Goal: Check status: Check status

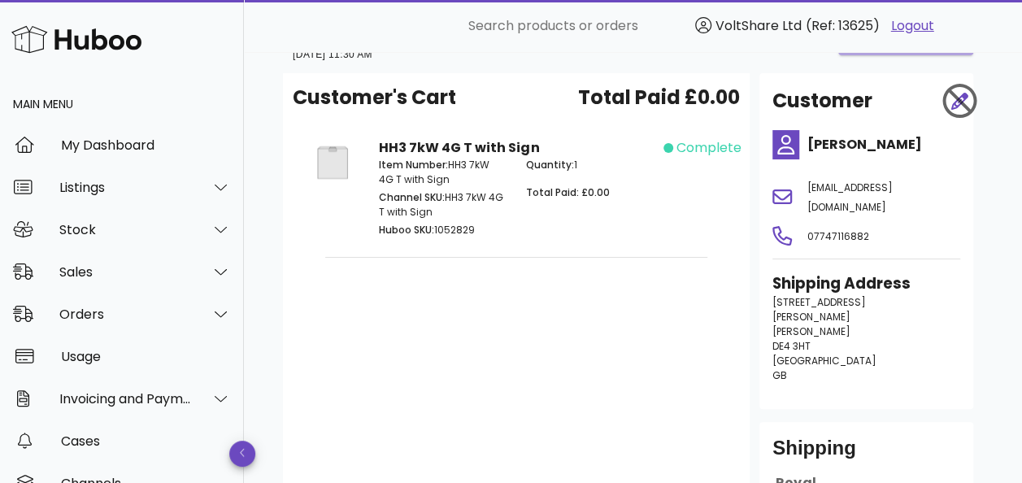
scroll to position [81, 0]
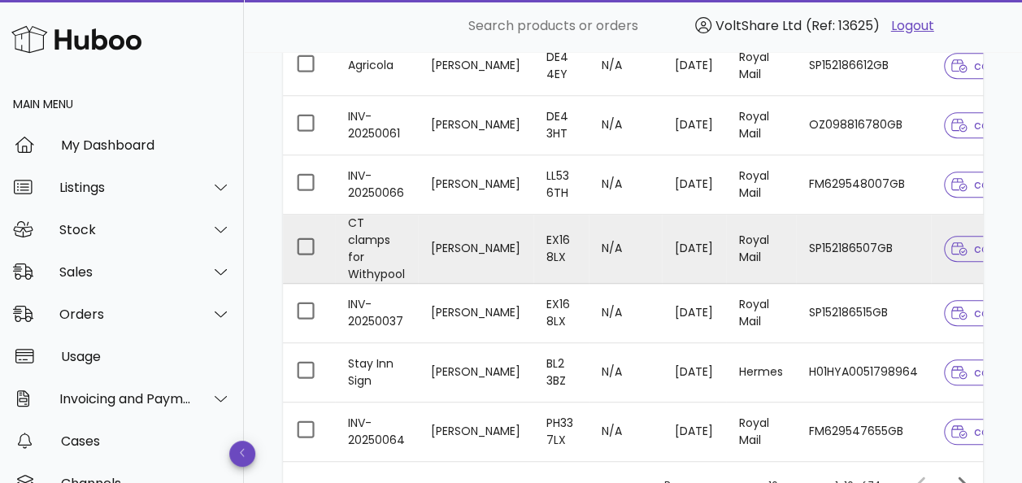
scroll to position [325, 0]
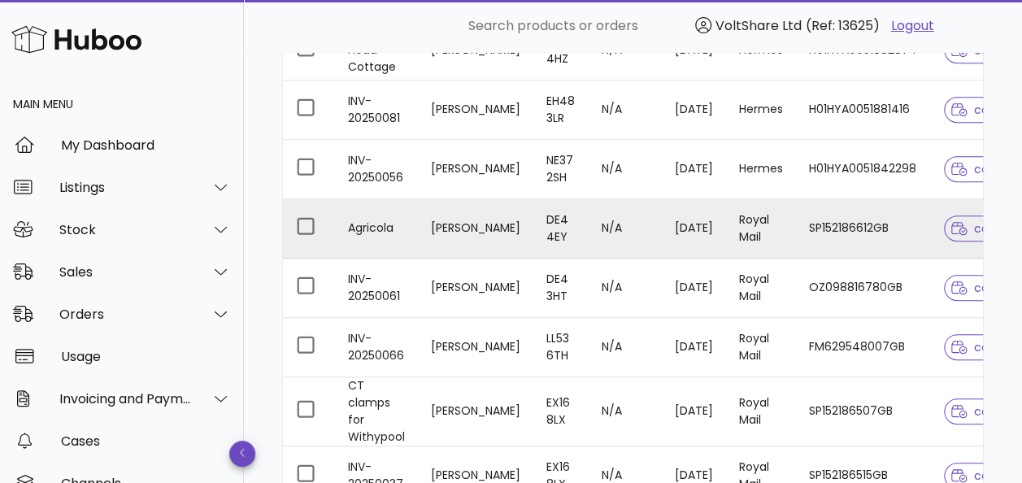
click at [865, 223] on td "SP152186612GB" at bounding box center [863, 228] width 135 height 59
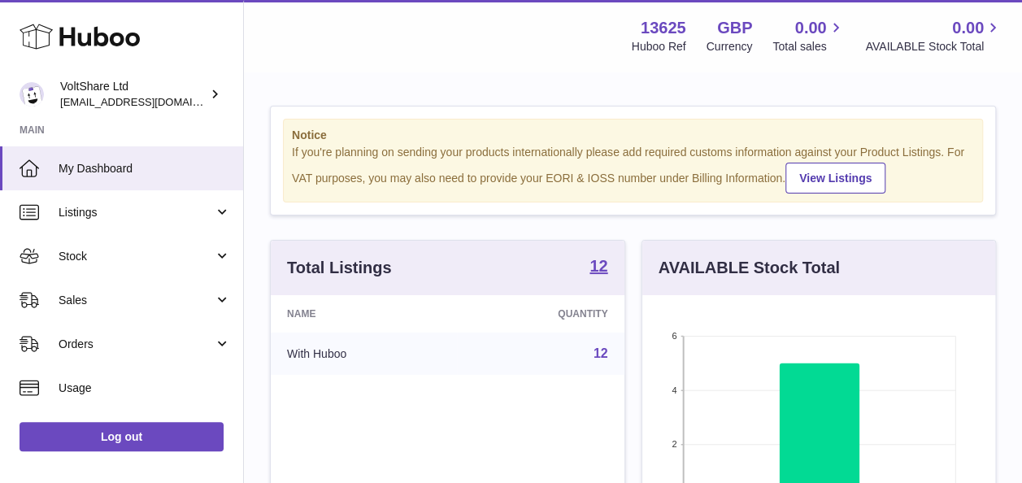
scroll to position [254, 353]
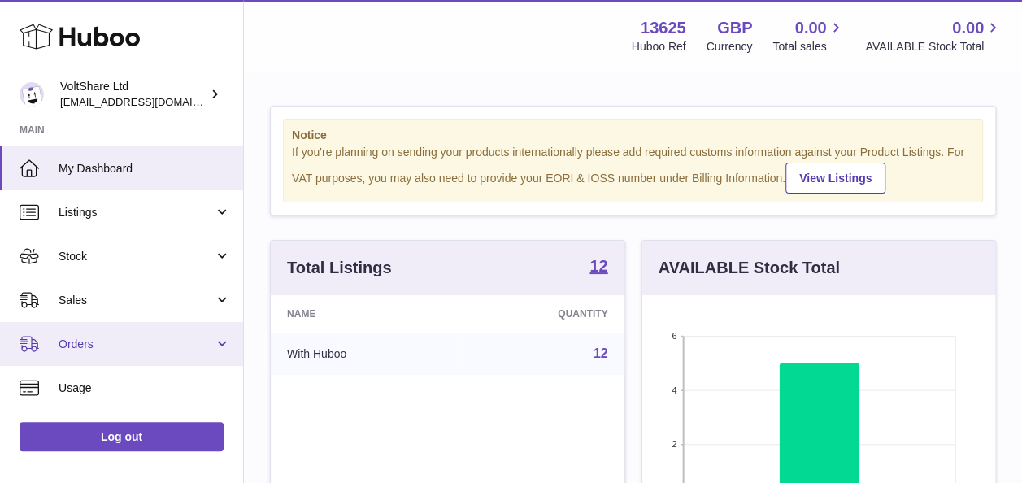
click at [115, 342] on span "Orders" at bounding box center [136, 344] width 155 height 15
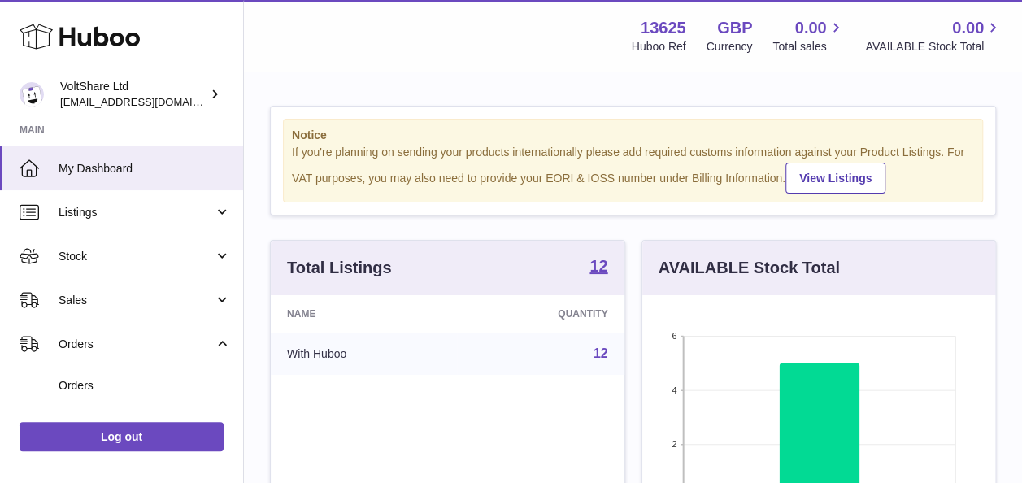
drag, startPoint x: 94, startPoint y: 382, endPoint x: 296, endPoint y: 332, distance: 207.9
click at [94, 382] on span "Orders" at bounding box center [145, 385] width 172 height 15
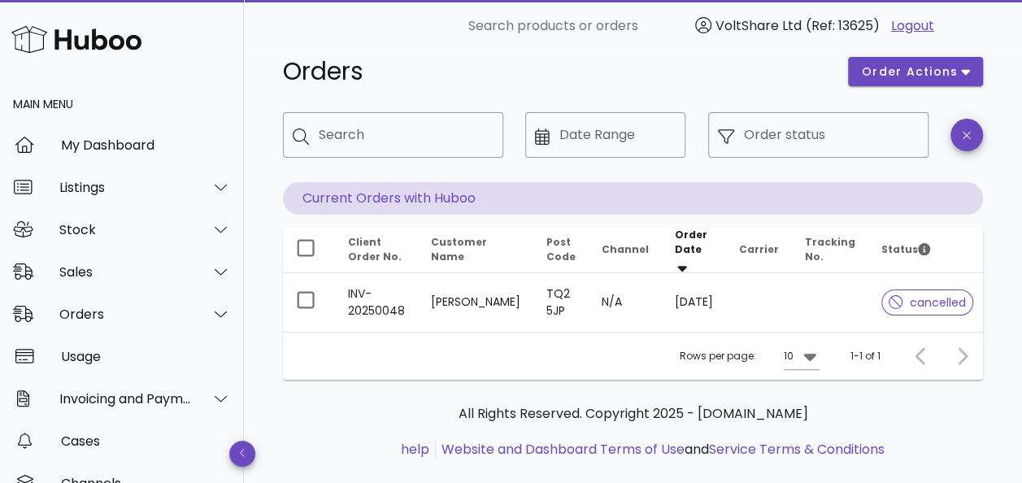
scroll to position [52, 0]
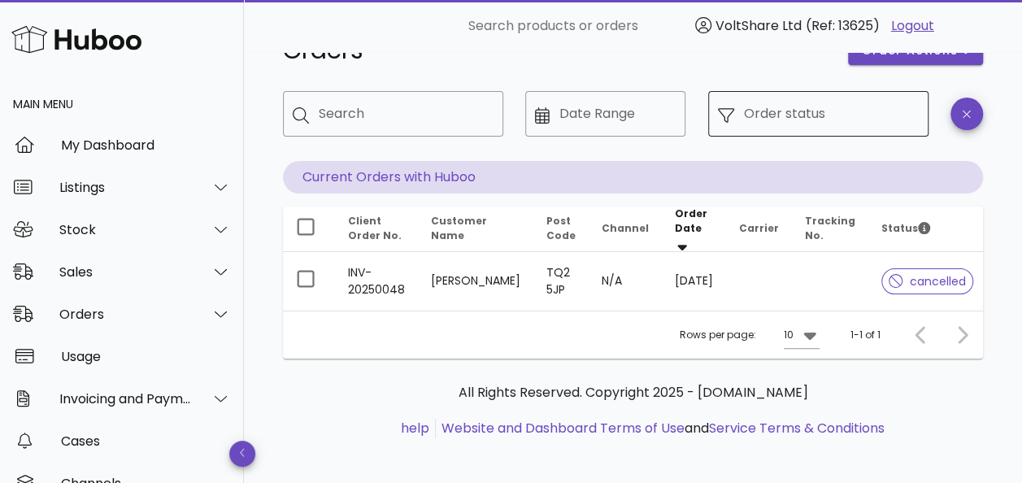
click at [741, 117] on div at bounding box center [731, 114] width 26 height 19
click at [799, 117] on input "Order status" at bounding box center [831, 114] width 175 height 26
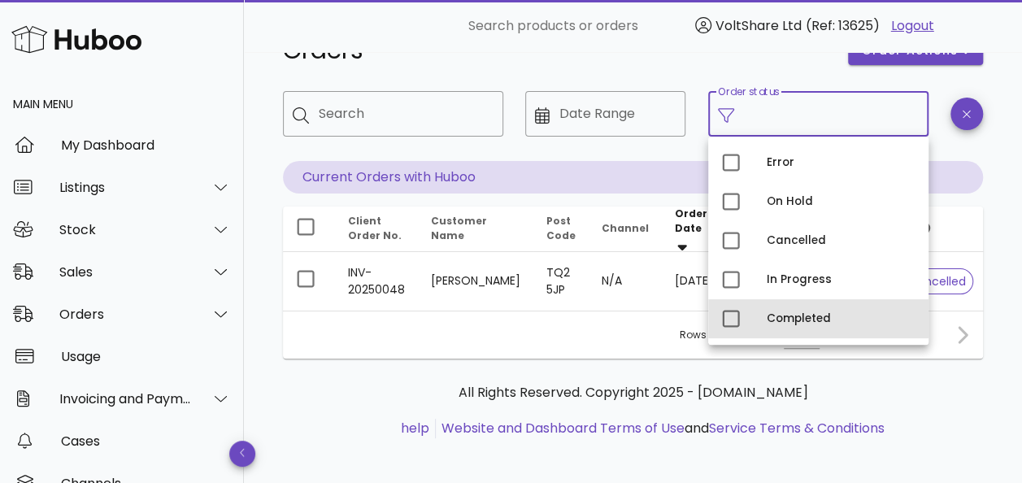
click at [799, 316] on div "Completed" at bounding box center [841, 318] width 149 height 13
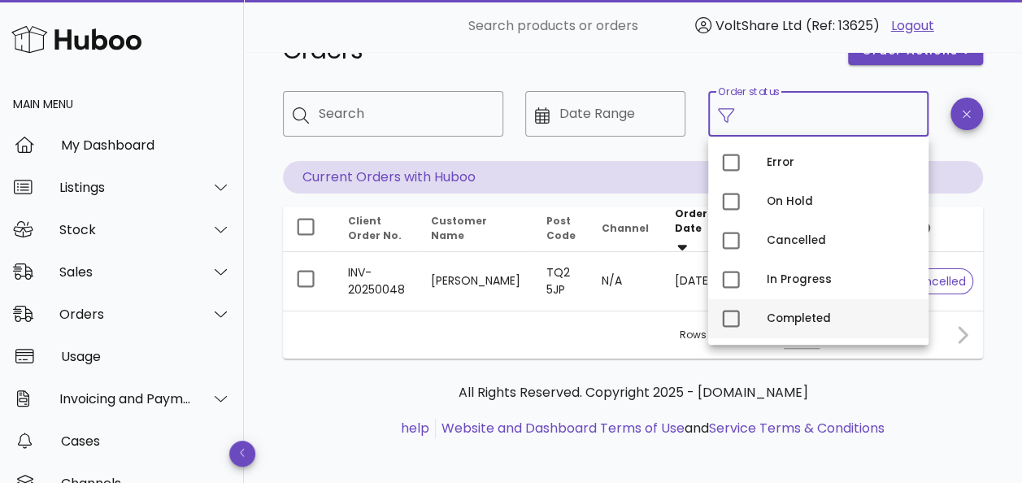
type input "**********"
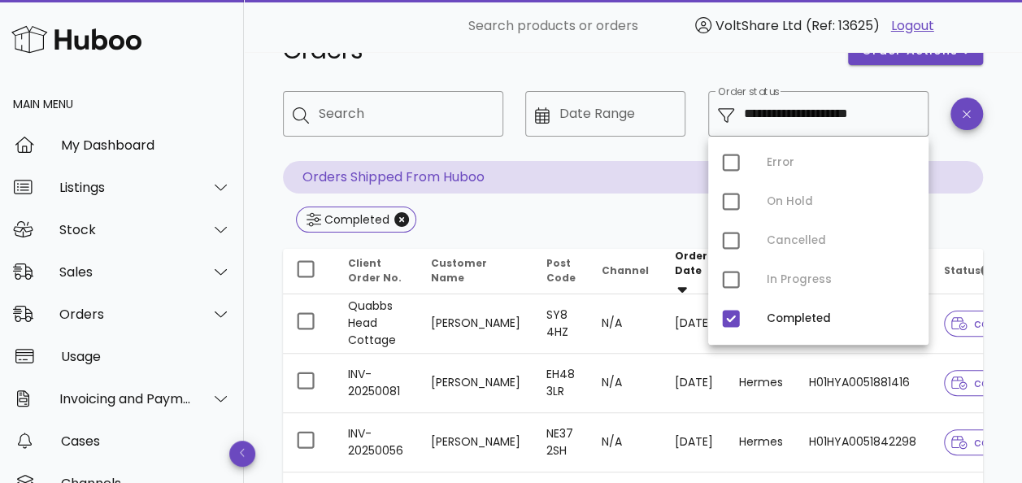
click at [559, 61] on h1 "Orders" at bounding box center [556, 50] width 546 height 29
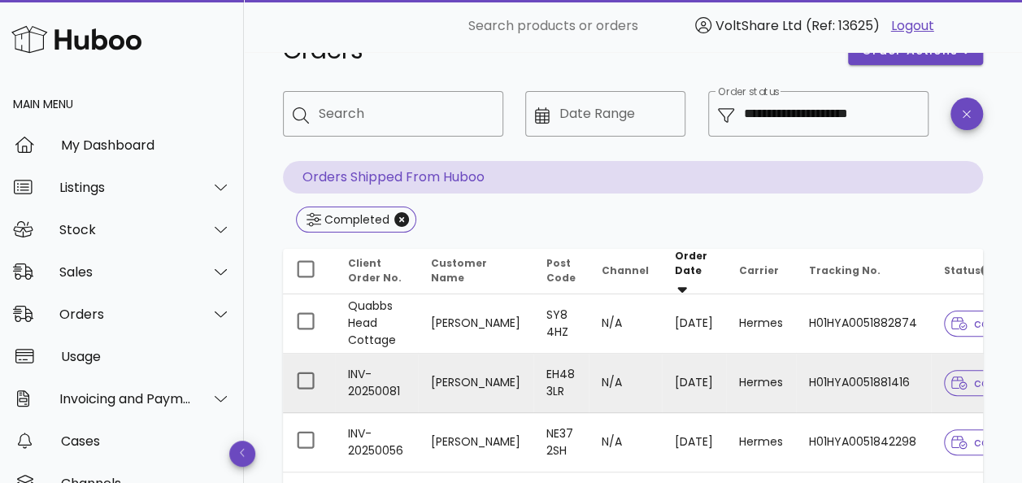
scroll to position [215, 0]
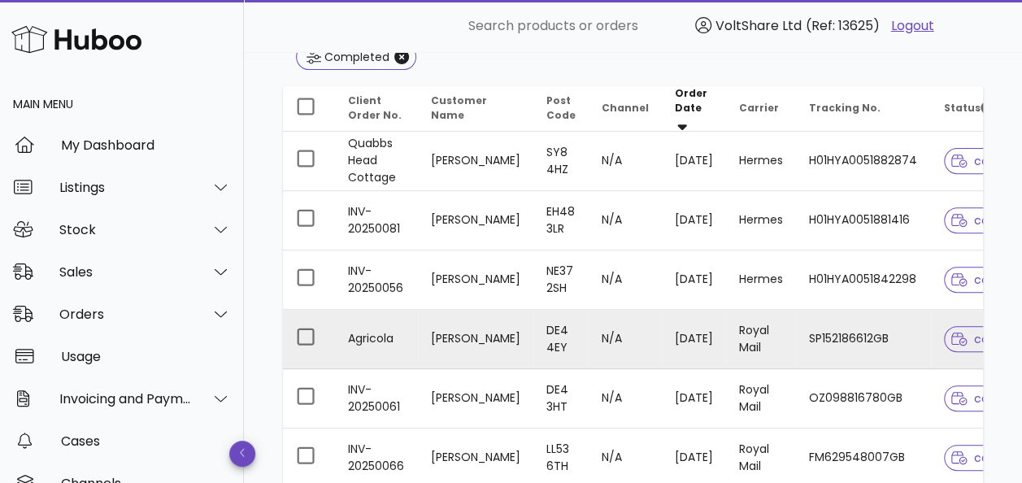
click at [869, 327] on td "SP152186612GB" at bounding box center [863, 339] width 135 height 59
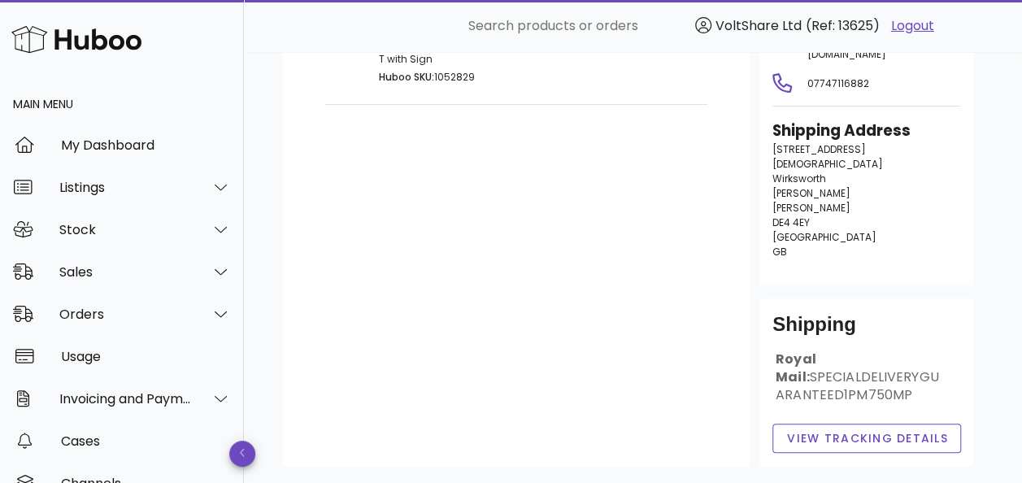
scroll to position [286, 0]
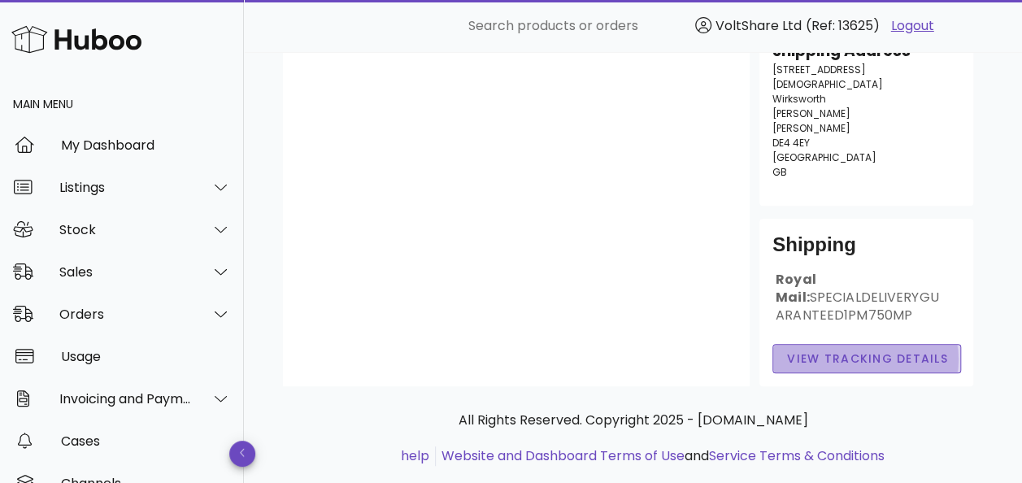
click at [821, 351] on span "View Tracking details" at bounding box center [867, 359] width 162 height 17
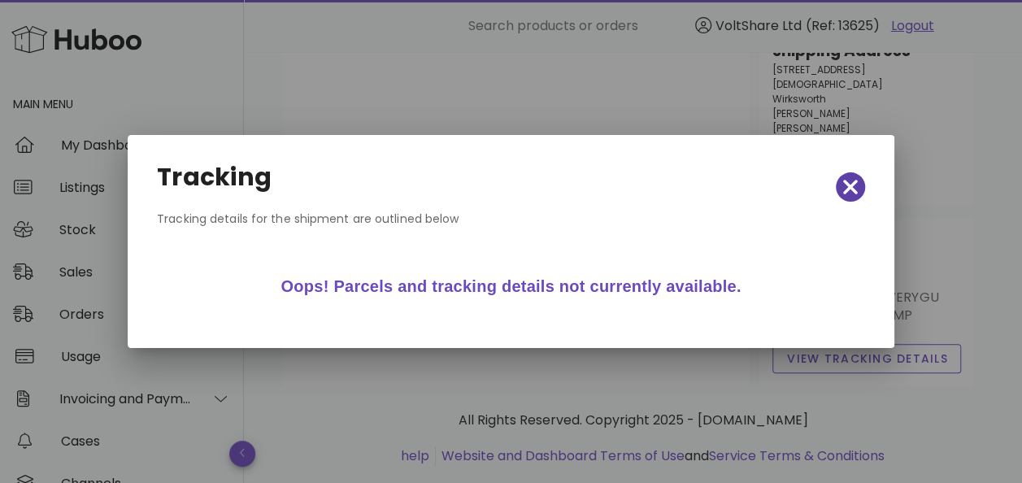
click at [862, 188] on span "button" at bounding box center [850, 187] width 29 height 23
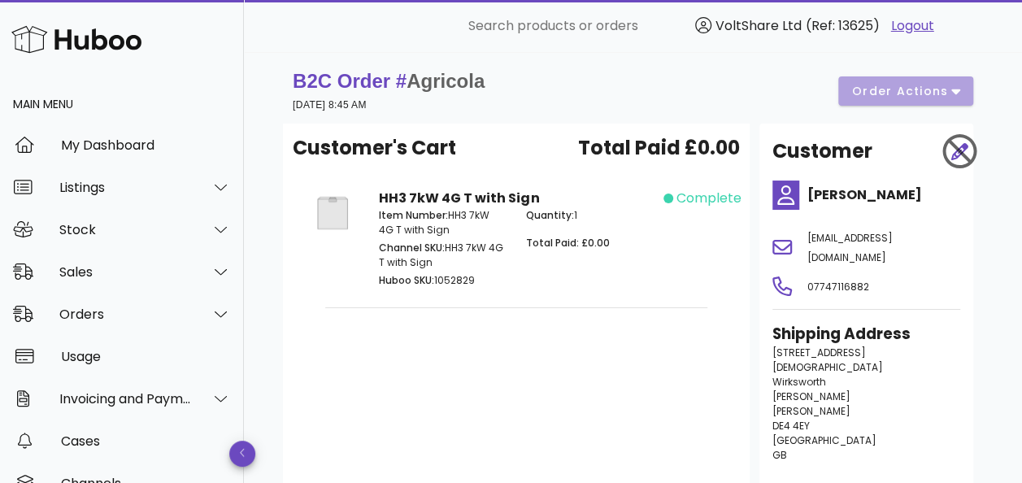
scroll to position [0, 0]
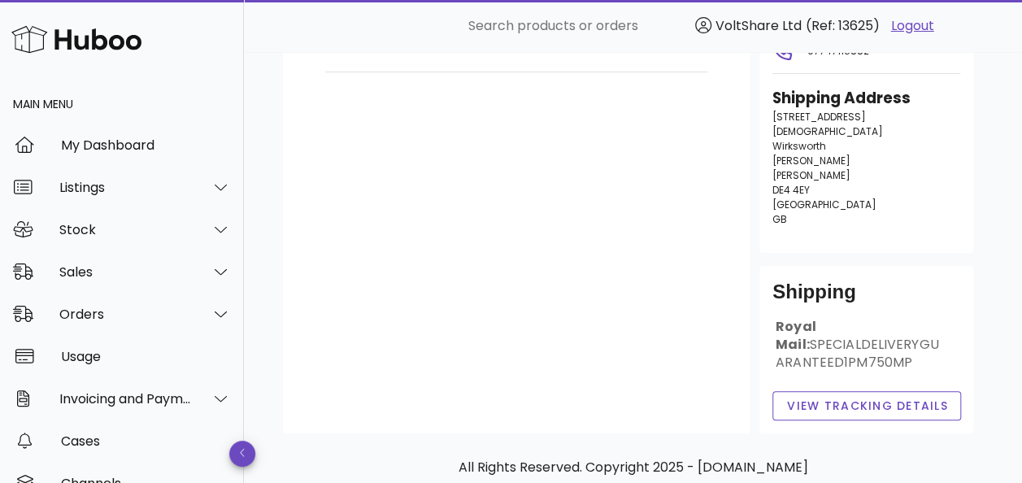
scroll to position [244, 0]
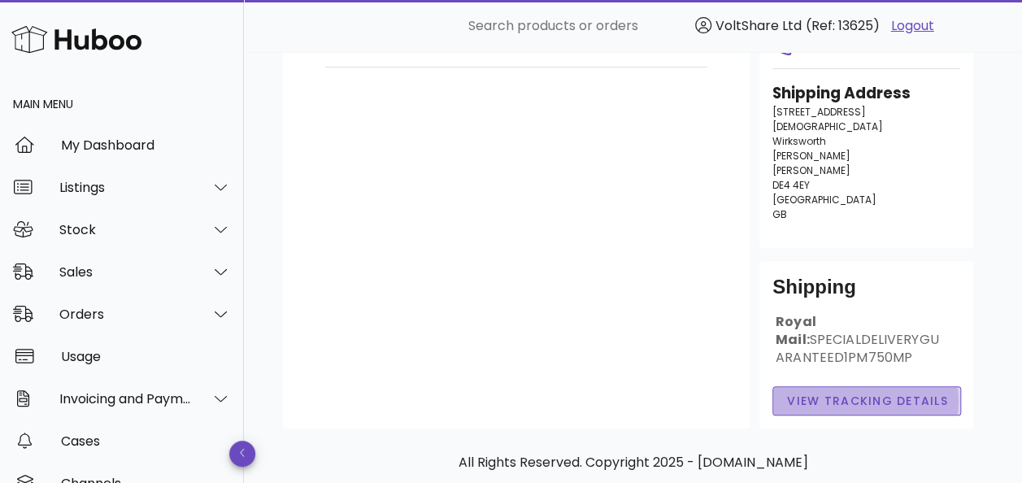
click at [844, 393] on span "View Tracking details" at bounding box center [867, 401] width 162 height 17
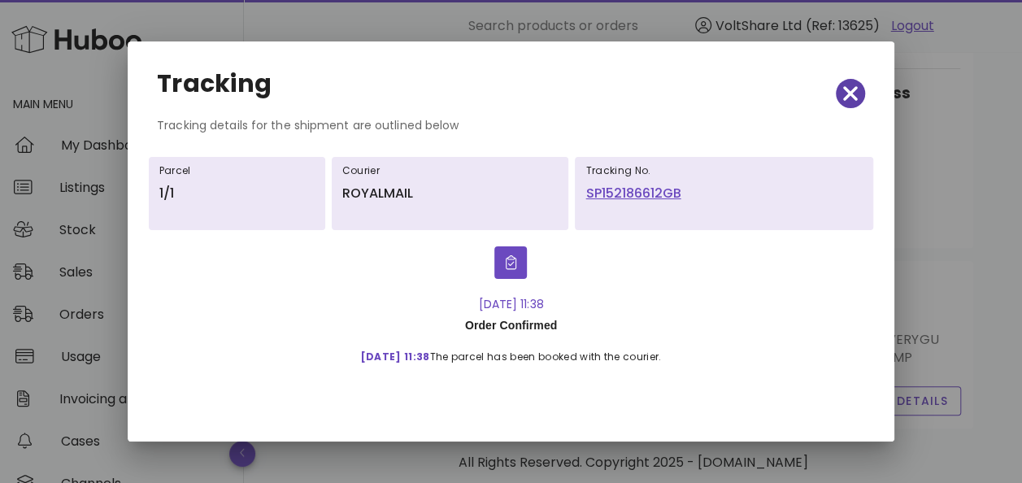
click at [854, 96] on icon "button" at bounding box center [850, 93] width 15 height 15
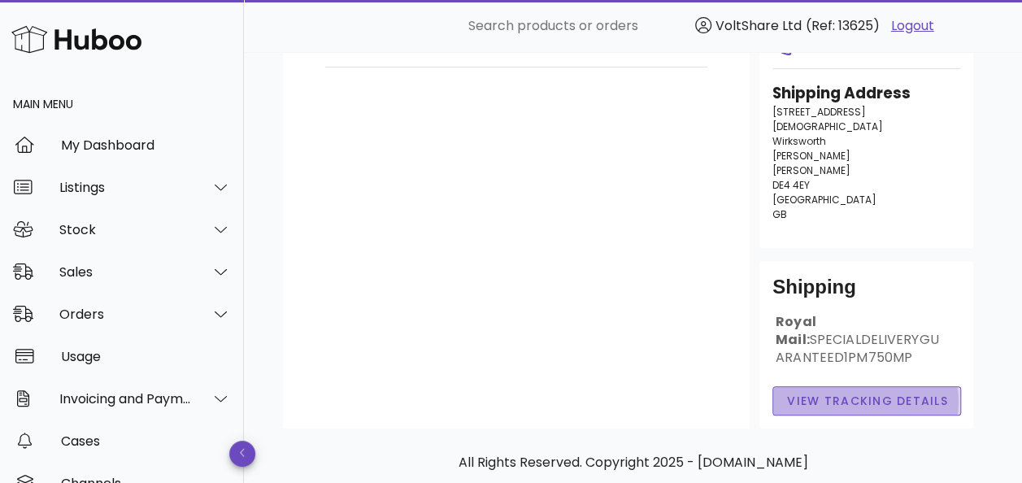
click at [817, 393] on span "View Tracking details" at bounding box center [867, 401] width 162 height 17
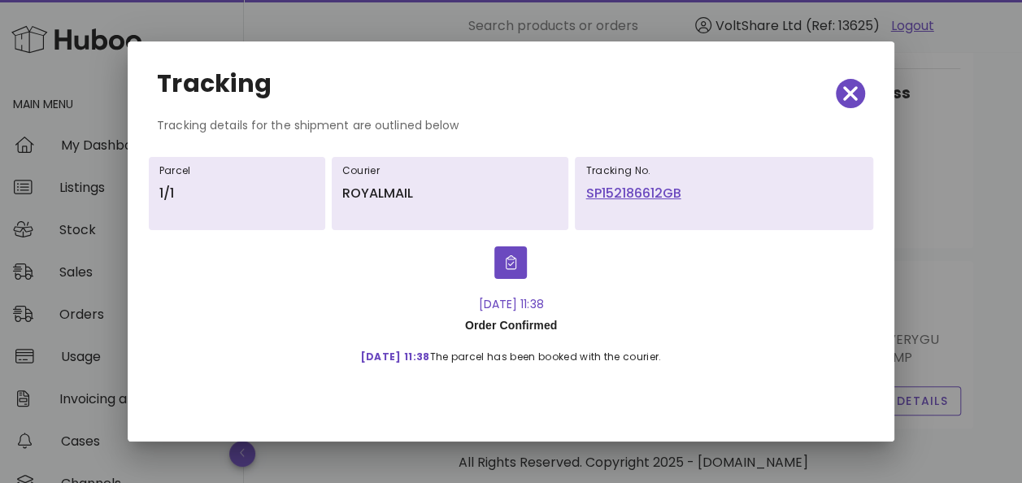
click at [607, 189] on link "SP152186612GB" at bounding box center [724, 194] width 277 height 20
click at [848, 95] on icon "button" at bounding box center [850, 93] width 15 height 15
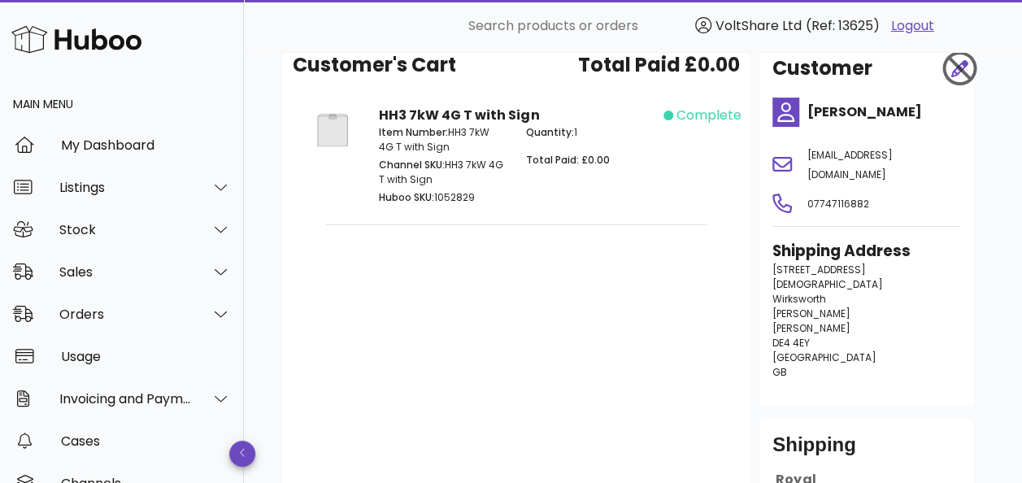
scroll to position [81, 0]
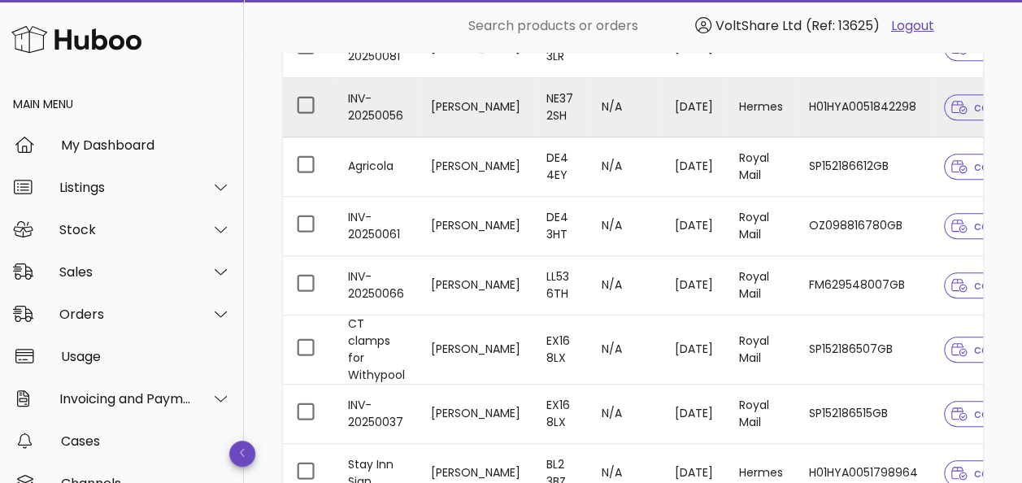
scroll to position [407, 0]
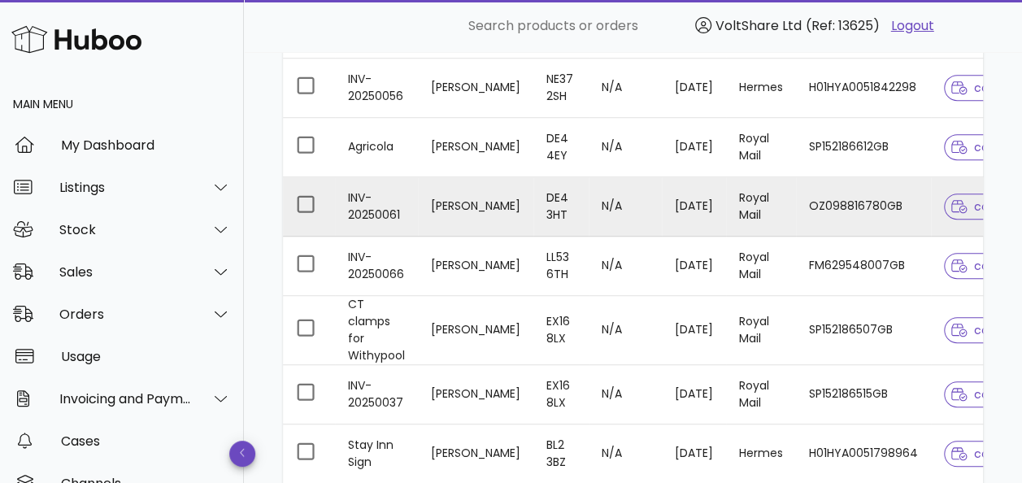
click at [694, 202] on td "[DATE]" at bounding box center [694, 206] width 64 height 59
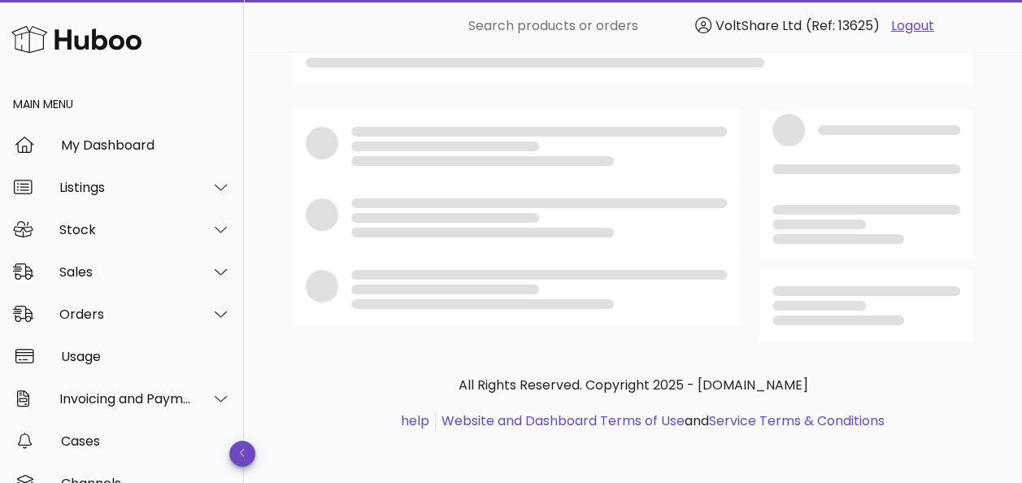
scroll to position [254, 0]
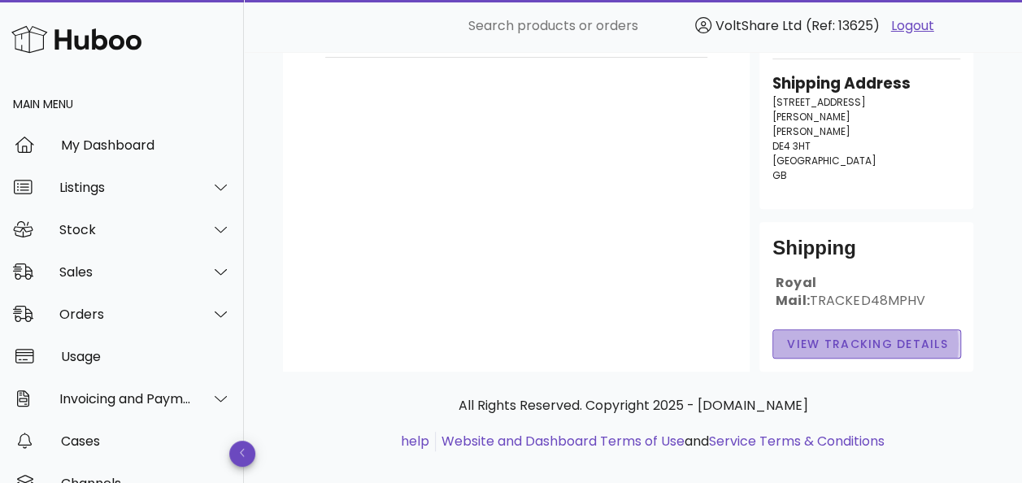
click at [856, 336] on span "View Tracking details" at bounding box center [867, 344] width 162 height 17
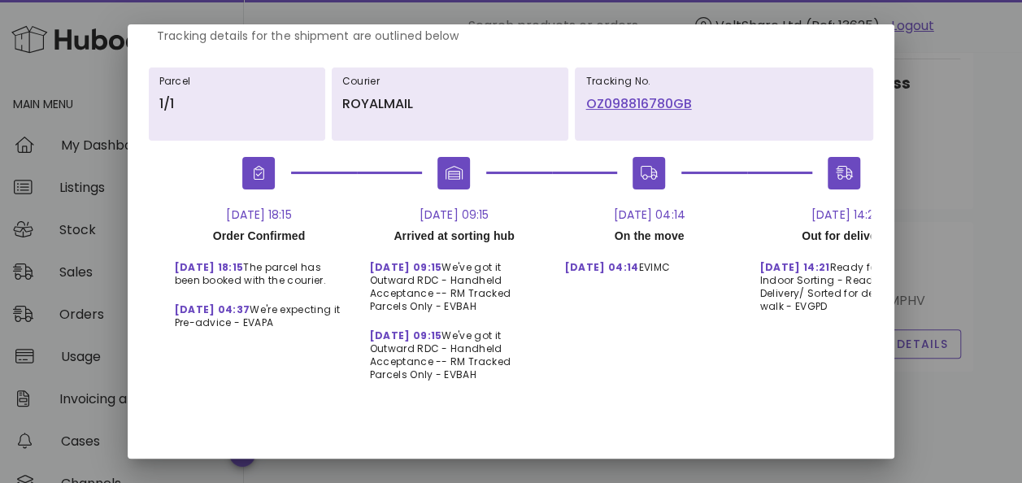
scroll to position [0, 85]
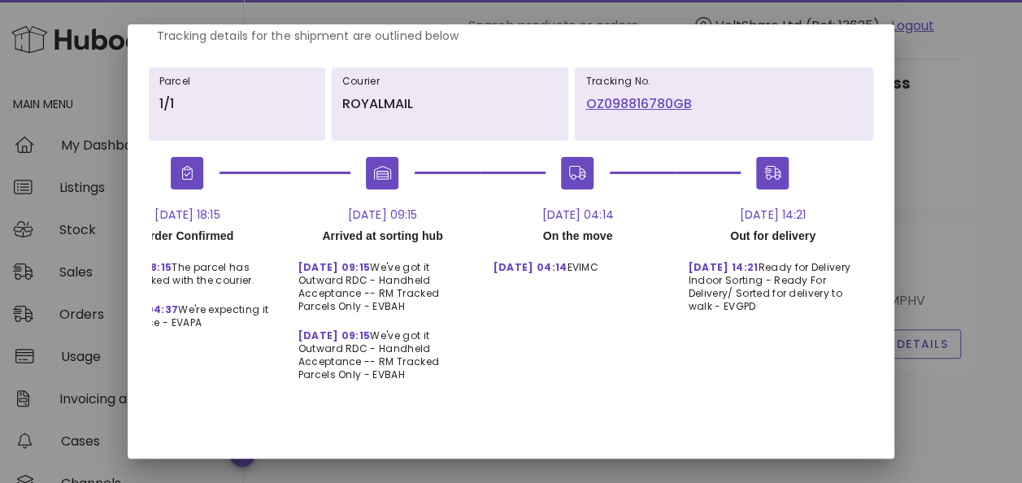
click at [628, 94] on link "OZ098816780GB" at bounding box center [724, 104] width 277 height 20
click at [963, 117] on div at bounding box center [511, 241] width 1022 height 483
click at [969, 122] on div at bounding box center [511, 241] width 1022 height 483
click at [969, 123] on div at bounding box center [511, 241] width 1022 height 483
click at [963, 237] on div at bounding box center [511, 241] width 1022 height 483
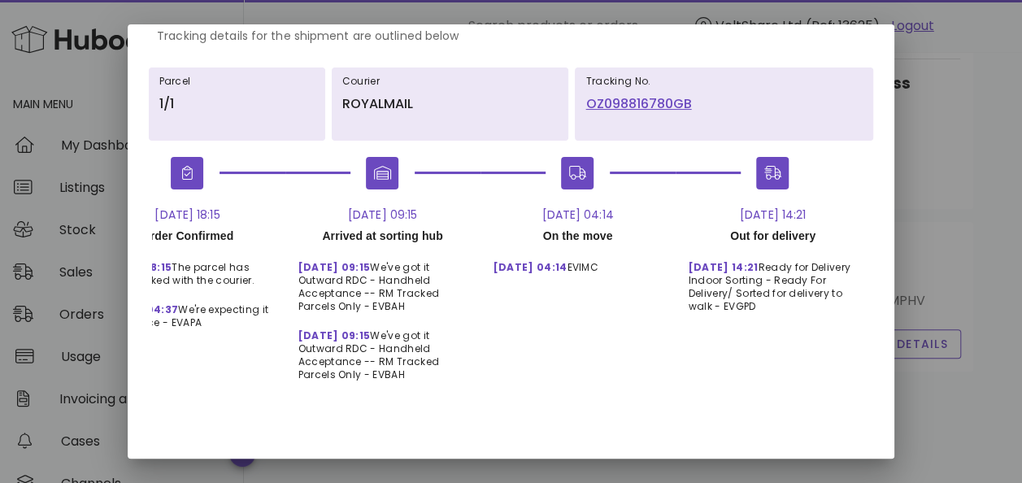
click at [834, 23] on div at bounding box center [511, 241] width 1022 height 483
click at [974, 115] on div at bounding box center [511, 241] width 1022 height 483
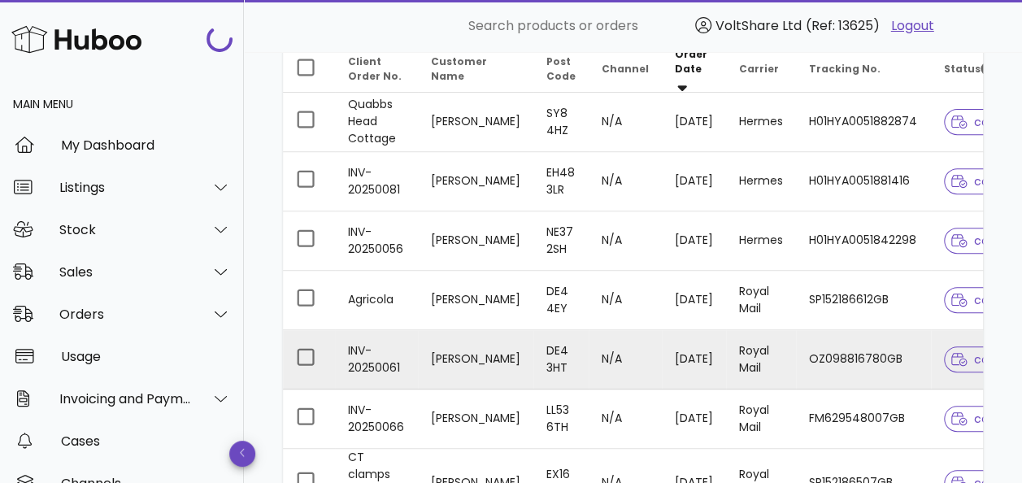
scroll to position [407, 0]
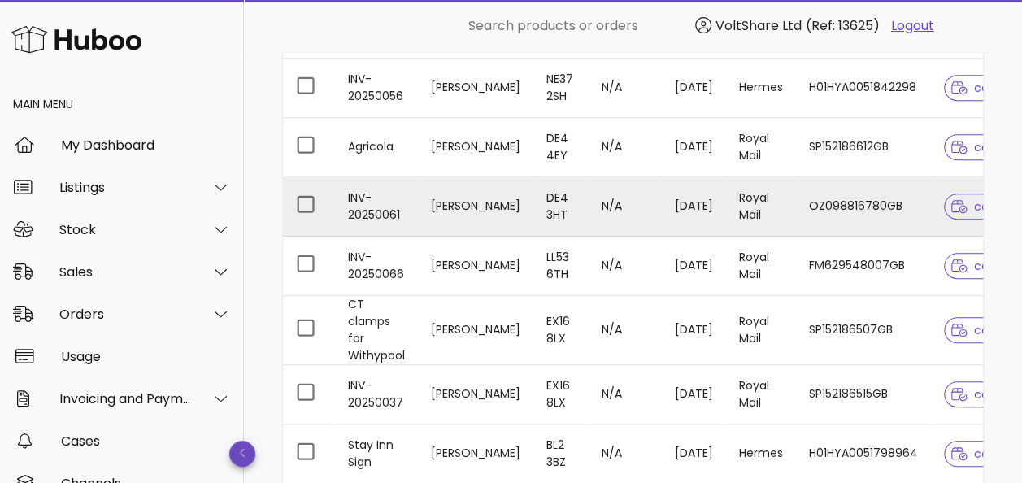
click at [825, 194] on td "OZ098816780GB" at bounding box center [863, 206] width 135 height 59
